Goal: Task Accomplishment & Management: Manage account settings

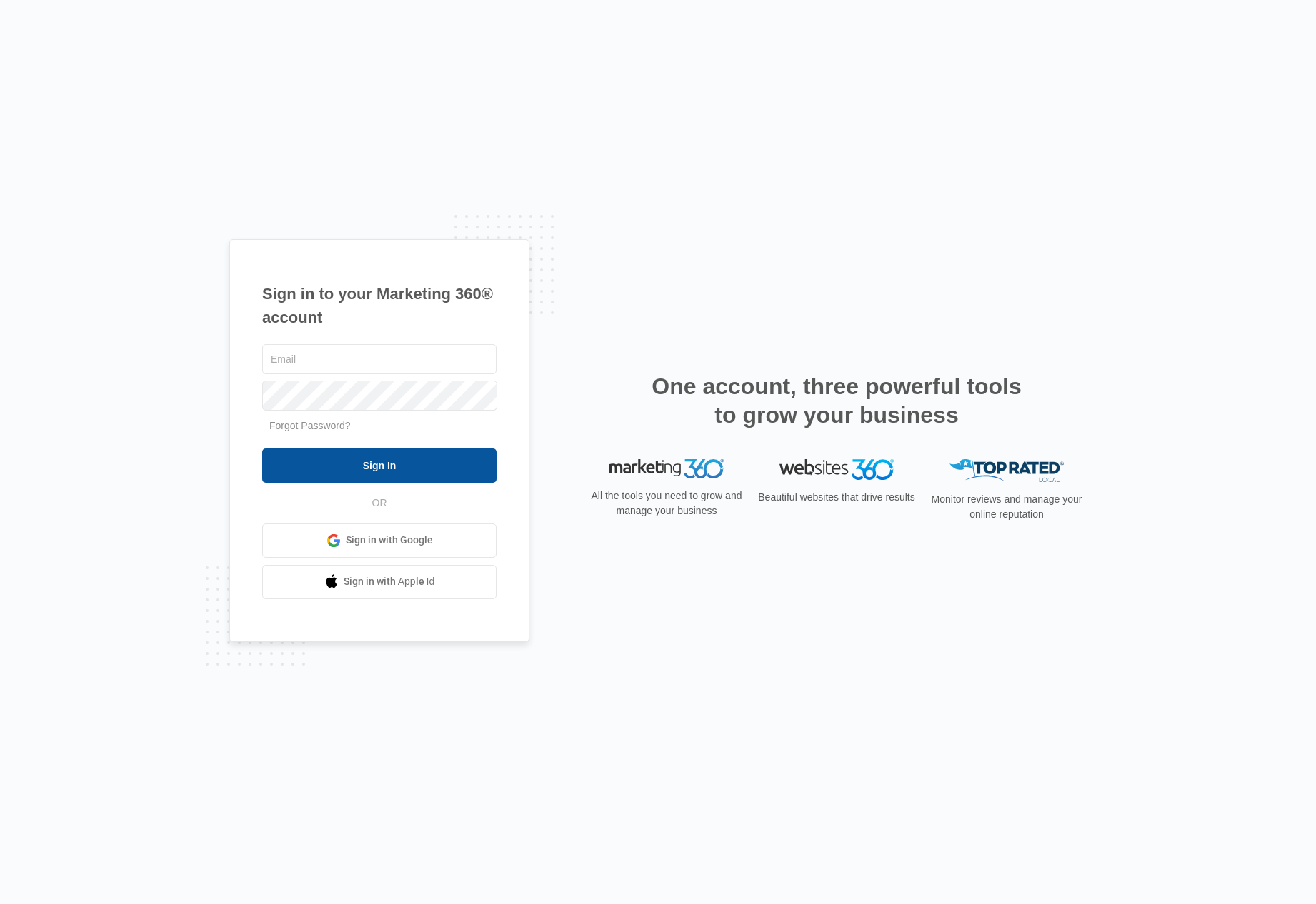
type input "[EMAIL_ADDRESS][DOMAIN_NAME]"
click at [366, 448] on input "Sign In" at bounding box center [380, 465] width 234 height 34
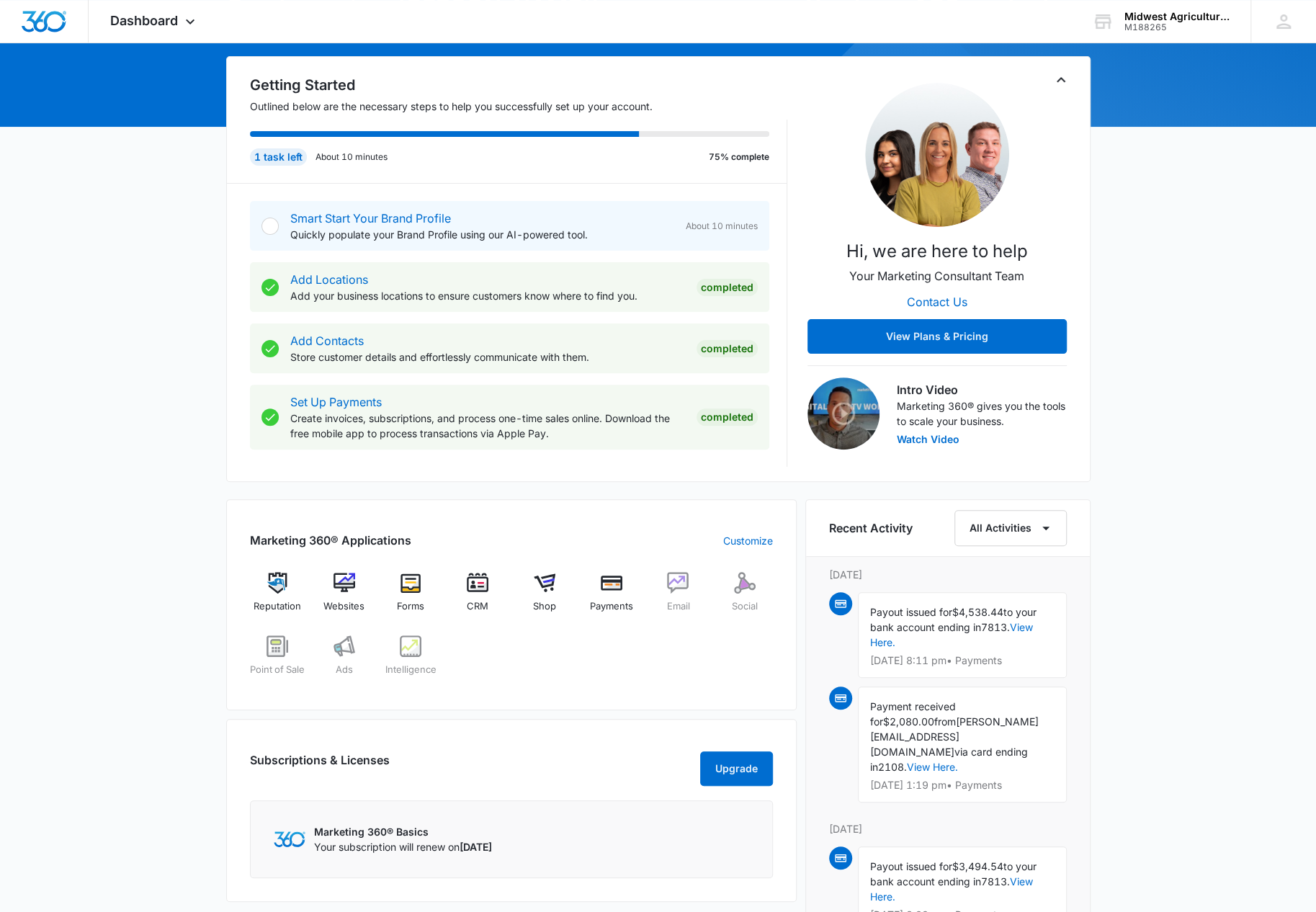
scroll to position [360, 0]
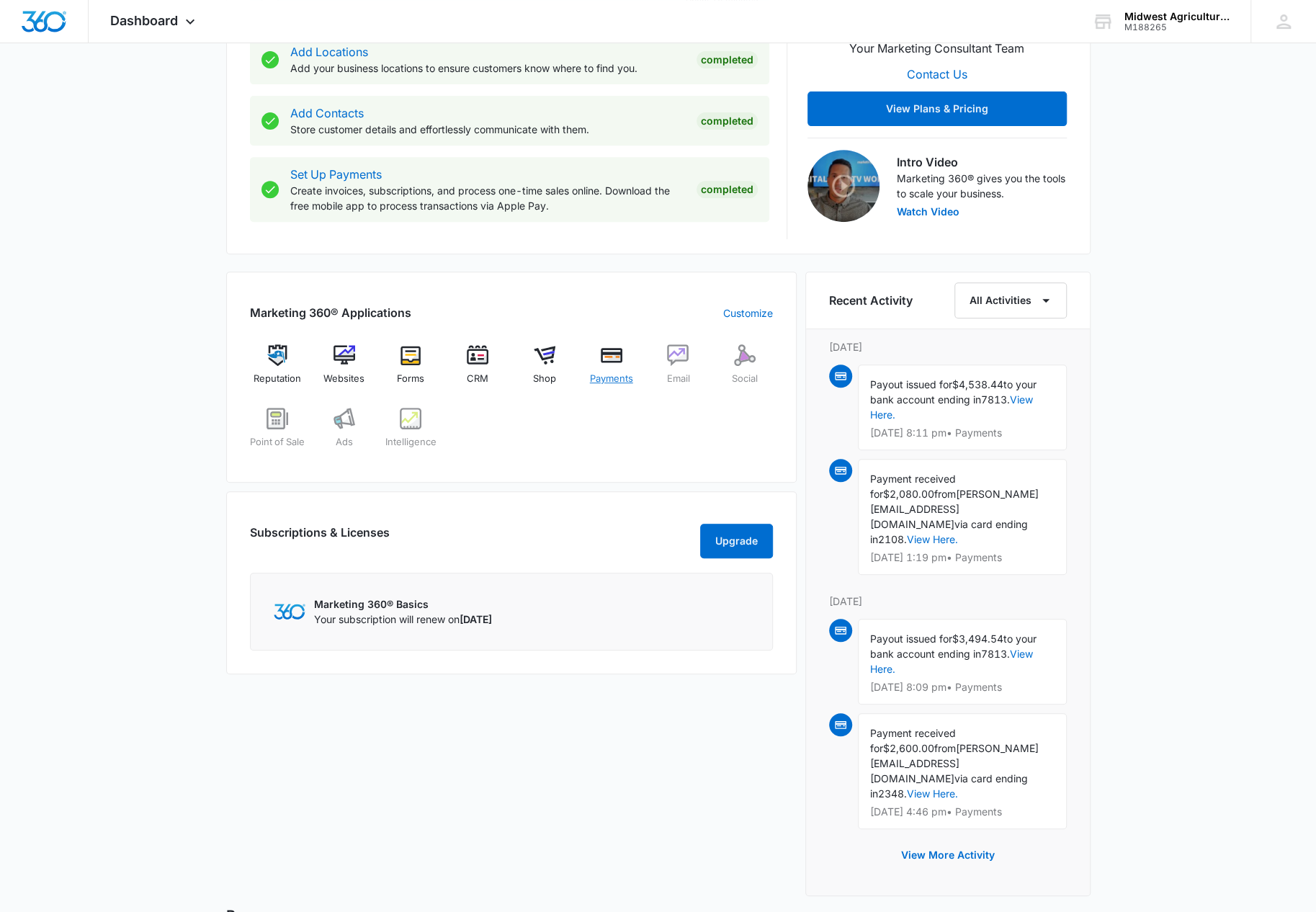
click at [620, 355] on img at bounding box center [611, 355] width 22 height 22
